Goal: Obtain resource: Obtain resource

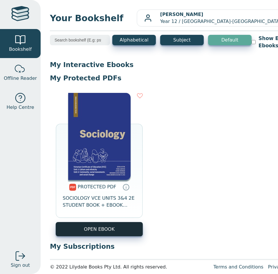
click at [119, 223] on link "OPEN EBOOK" at bounding box center [99, 229] width 87 height 14
click at [85, 232] on link "OPEN EBOOK" at bounding box center [99, 229] width 87 height 14
click at [97, 227] on link "OPEN EBOOK" at bounding box center [99, 229] width 87 height 14
